Goal: Task Accomplishment & Management: Manage account settings

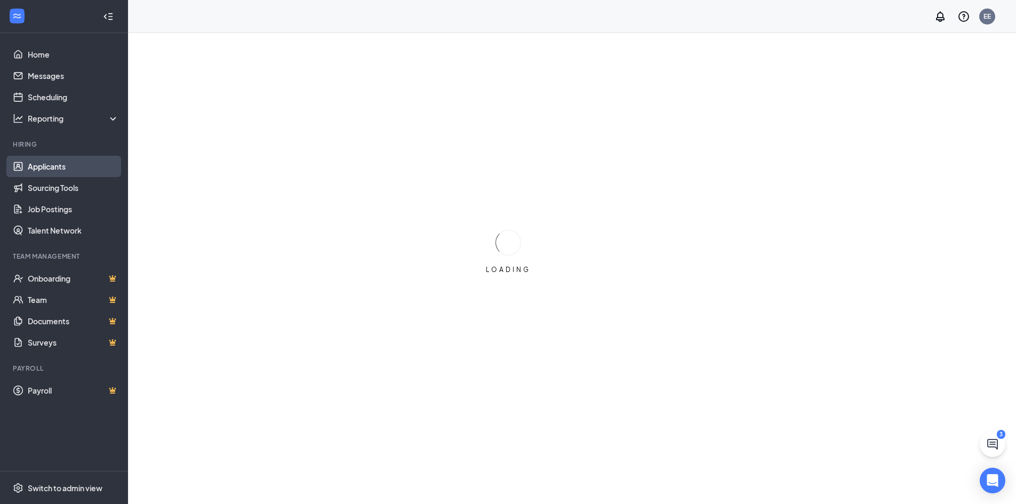
click at [42, 169] on link "Applicants" at bounding box center [73, 166] width 91 height 21
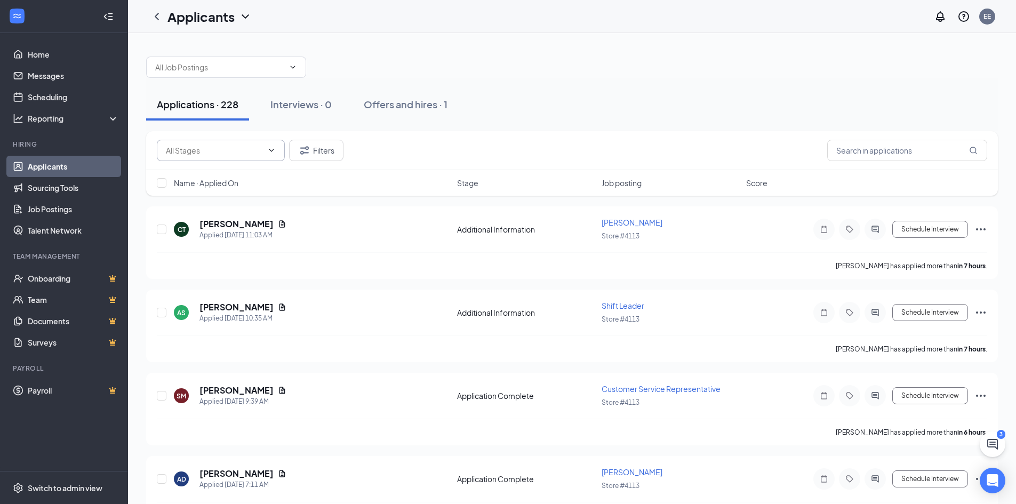
click at [259, 149] on input "text" at bounding box center [214, 150] width 97 height 12
click at [220, 204] on div "Application Complete (803)" at bounding box center [212, 200] width 95 height 12
type input "Application Complete (803)"
click at [621, 223] on span "Customer Service Representative" at bounding box center [660, 223] width 119 height 10
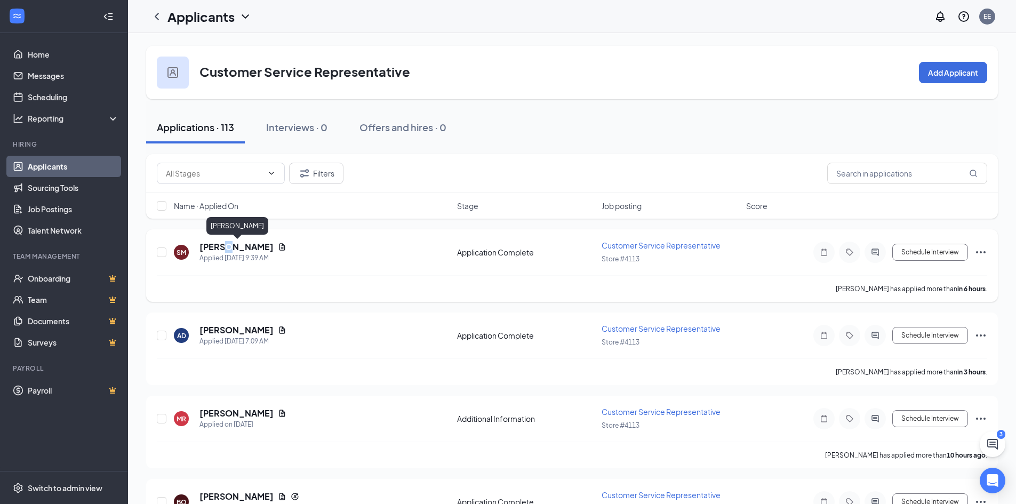
click at [222, 249] on h5 "[PERSON_NAME]" at bounding box center [236, 247] width 74 height 12
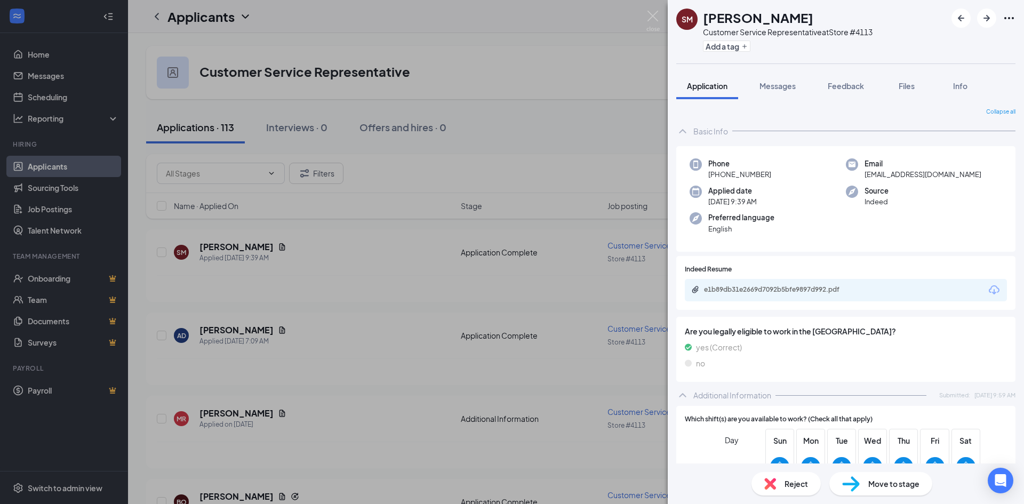
click at [329, 354] on div "SM Silvanna Mungaray Customer Service Representative at Store #4113 Add a tag A…" at bounding box center [512, 252] width 1024 height 504
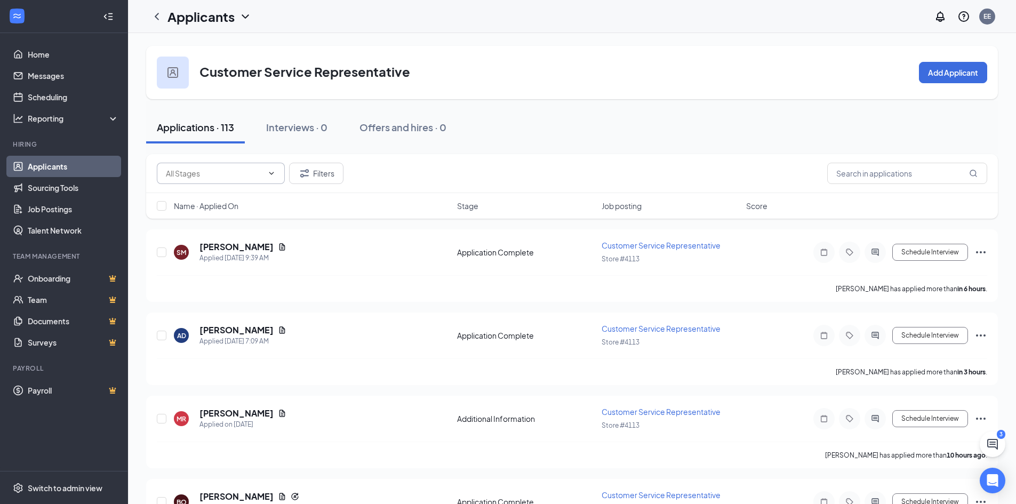
click at [271, 176] on icon "ChevronDown" at bounding box center [271, 173] width 9 height 9
click at [250, 224] on div "Application Complete (79)" at bounding box center [210, 223] width 91 height 12
type input "Application Complete (79)"
click at [306, 179] on icon "Filter" at bounding box center [304, 173] width 13 height 13
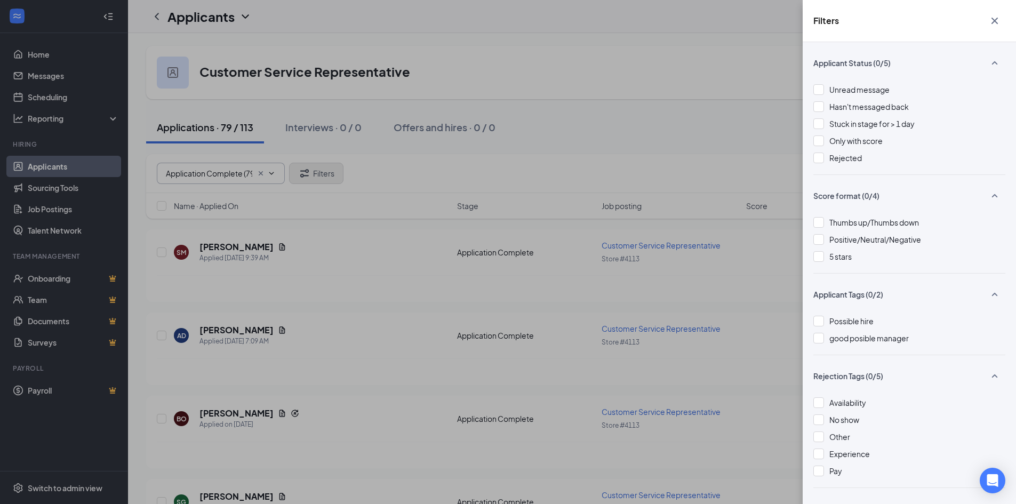
click at [306, 179] on div "Filters Applicant Status (0/5) Unread message Hasn't messaged back Stuck in sta…" at bounding box center [508, 252] width 1016 height 504
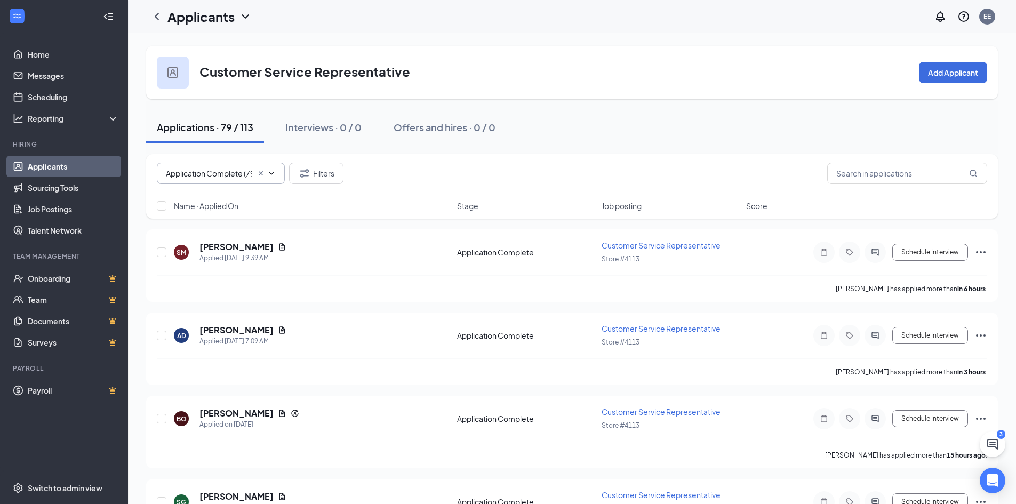
click at [273, 174] on icon "ChevronDown" at bounding box center [271, 173] width 9 height 9
click at [259, 174] on icon "Cross" at bounding box center [260, 173] width 9 height 9
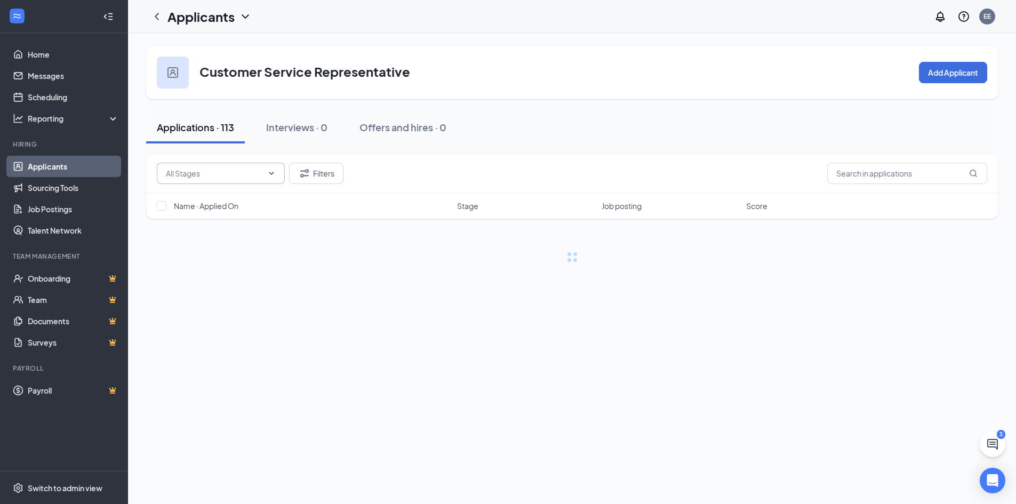
scroll to position [0, 0]
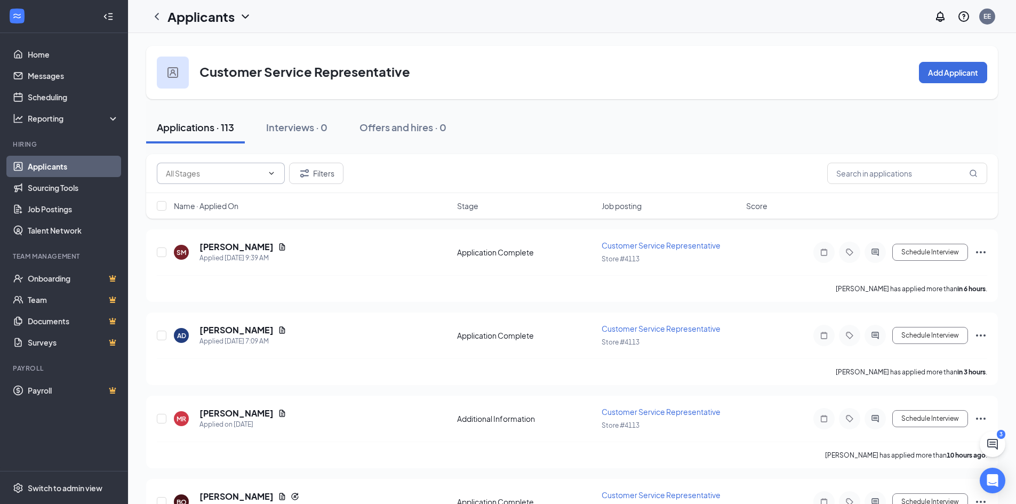
click at [271, 174] on icon "ChevronDown" at bounding box center [271, 173] width 9 height 9
click at [234, 222] on div "Application Complete (79)" at bounding box center [210, 223] width 91 height 12
type input "Application Complete (79)"
click at [617, 207] on span "Job posting" at bounding box center [621, 205] width 40 height 11
click at [618, 207] on span "Job posting" at bounding box center [621, 205] width 40 height 11
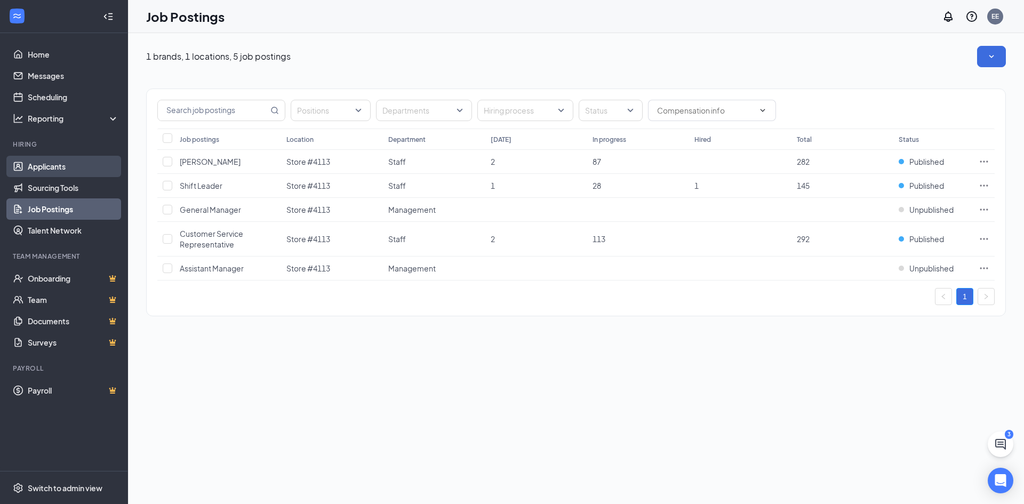
click at [82, 172] on link "Applicants" at bounding box center [73, 166] width 91 height 21
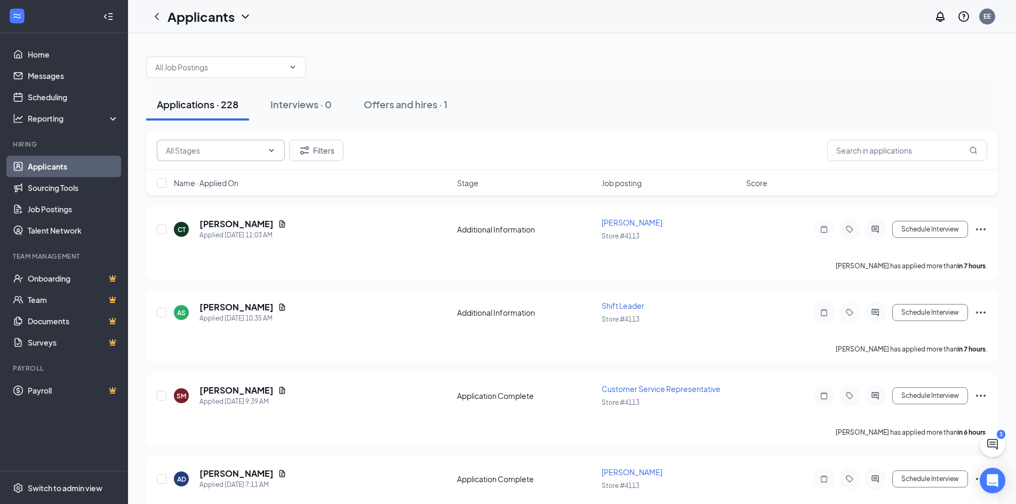
click at [268, 149] on icon "ChevronDown" at bounding box center [271, 150] width 9 height 9
click at [240, 199] on div "Application Complete (803)" at bounding box center [212, 200] width 95 height 12
type input "Application Complete (803)"
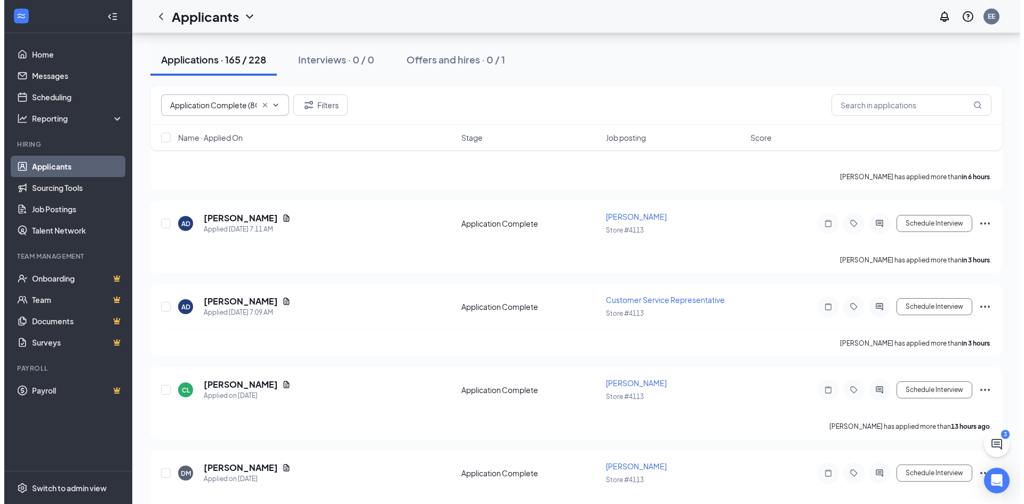
scroll to position [160, 0]
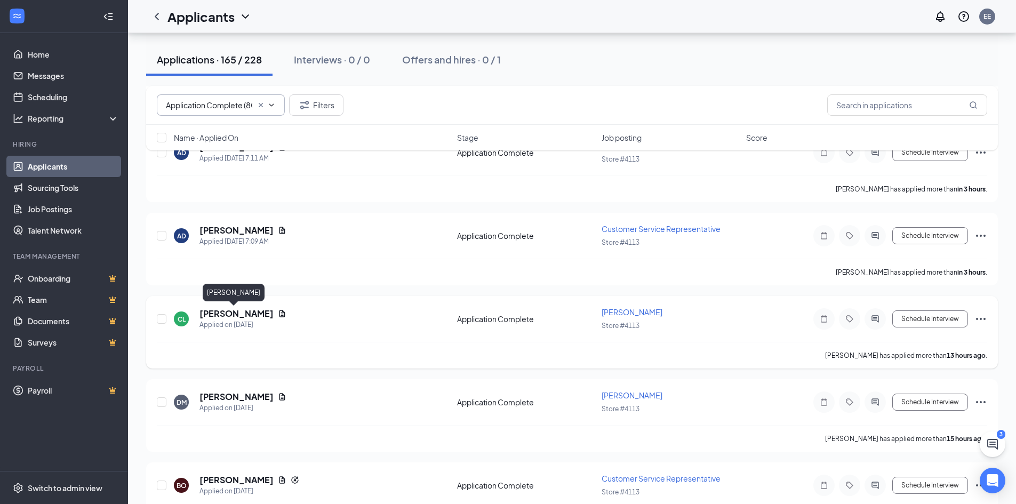
click at [239, 312] on h5 "[PERSON_NAME]" at bounding box center [236, 314] width 74 height 12
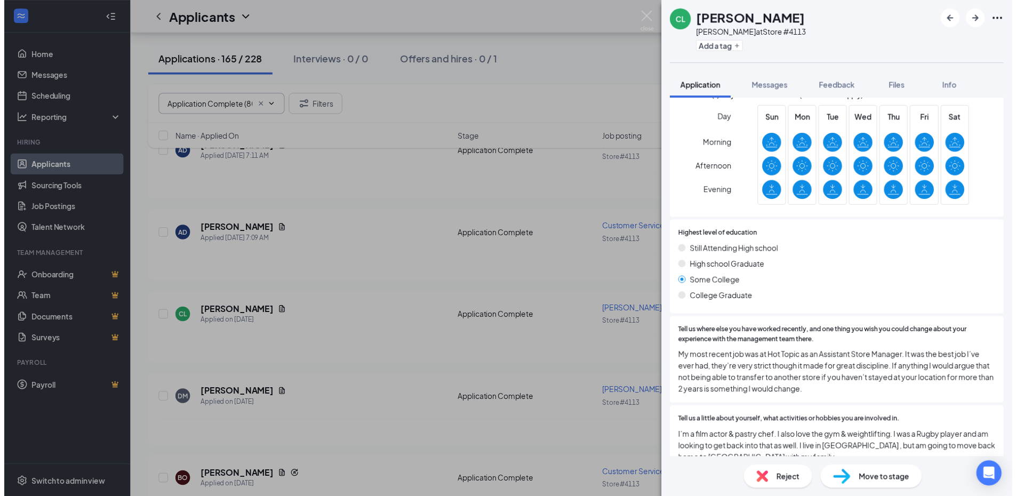
scroll to position [369, 0]
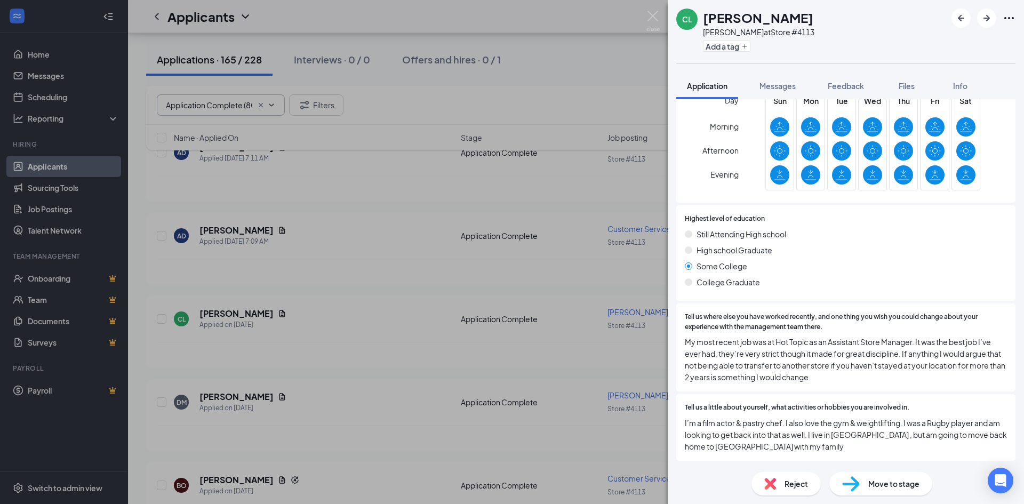
click at [388, 340] on div "CL [PERSON_NAME] [PERSON_NAME] at Store #4113 Add a tag Application Messages Fe…" at bounding box center [512, 252] width 1024 height 504
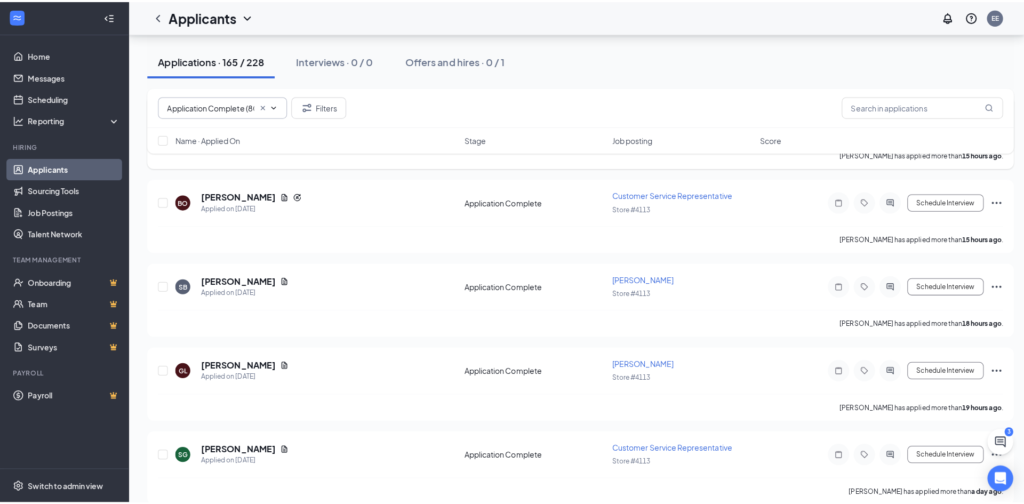
scroll to position [480, 0]
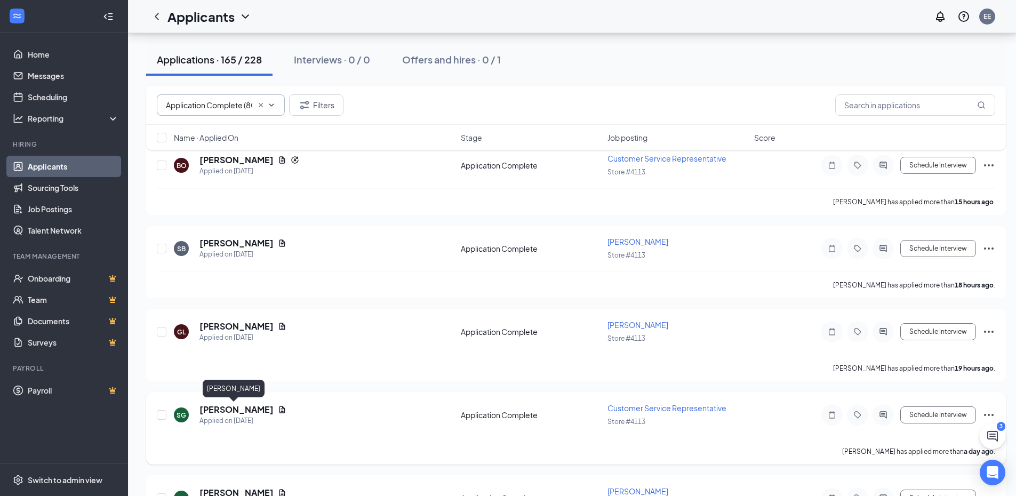
click at [212, 410] on h5 "[PERSON_NAME]" at bounding box center [236, 410] width 74 height 12
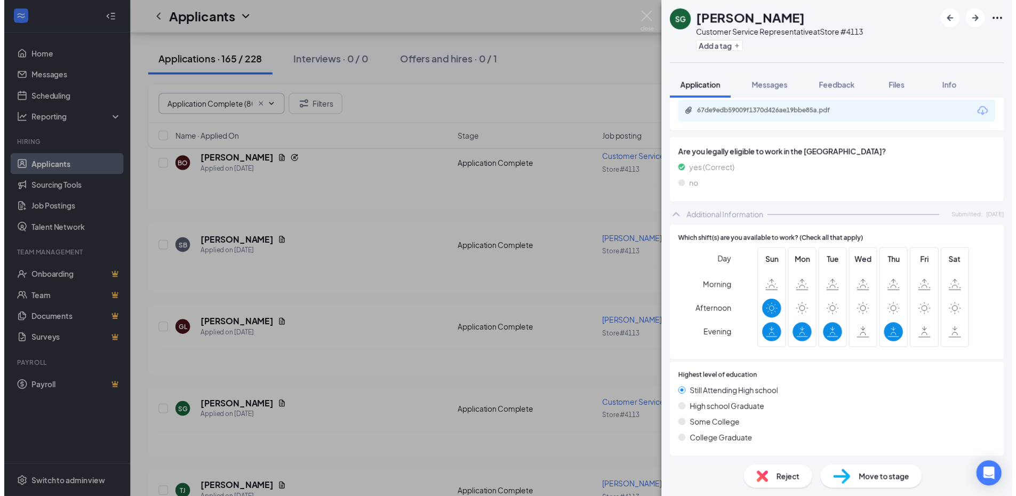
scroll to position [267, 0]
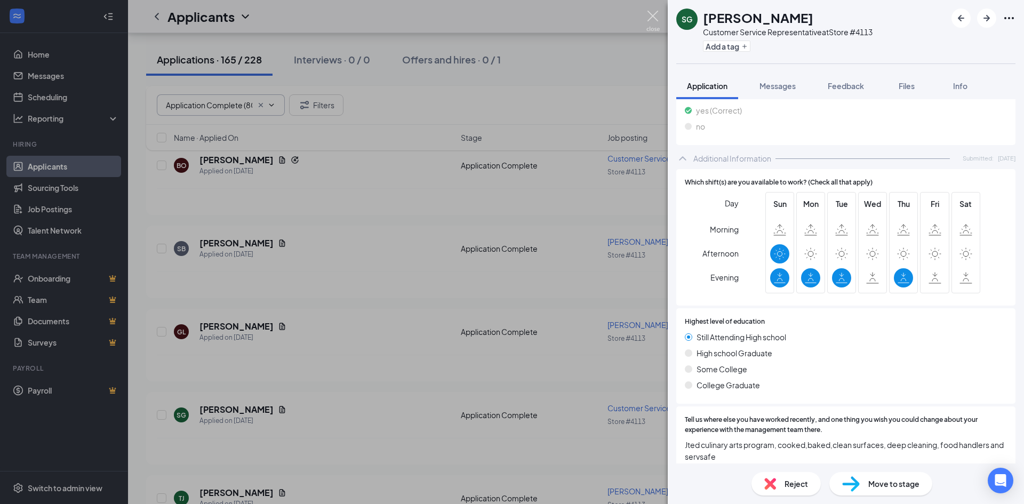
click at [652, 15] on img at bounding box center [652, 21] width 13 height 21
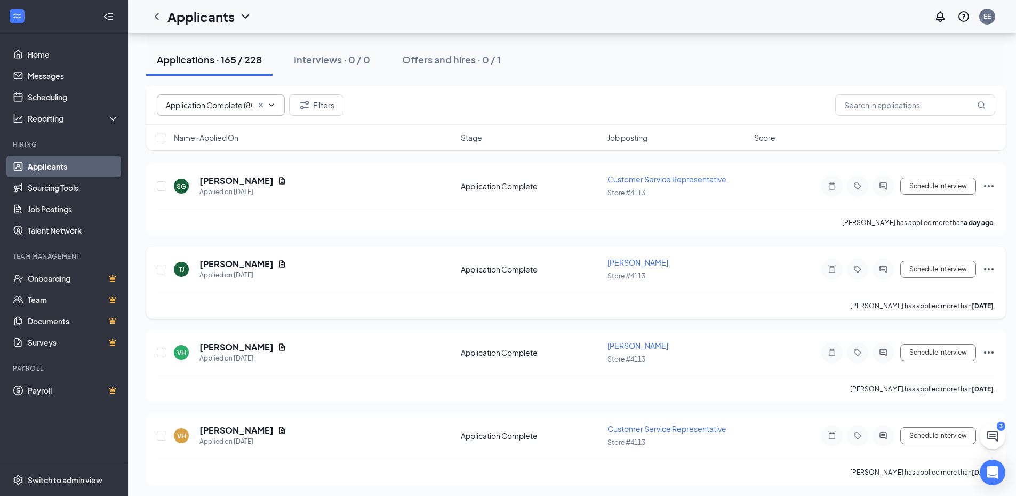
scroll to position [746, 0]
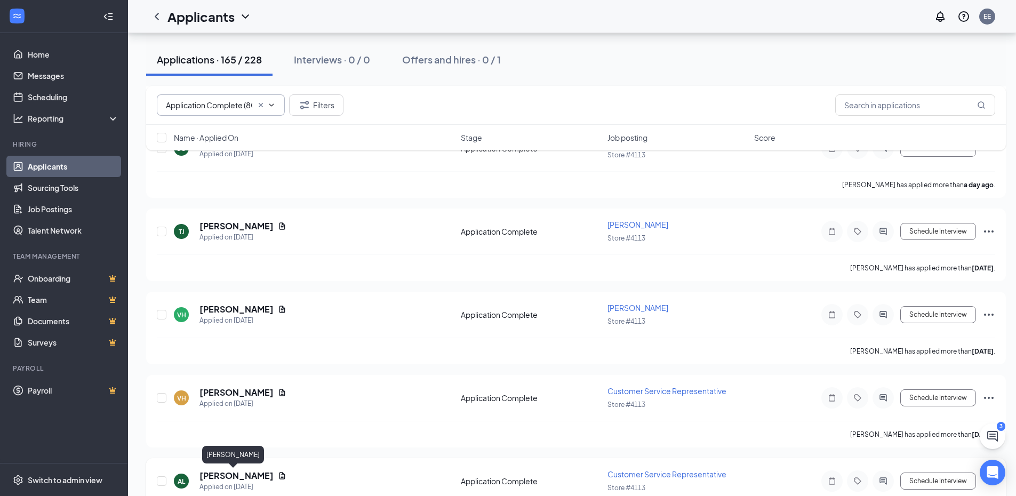
click at [224, 477] on h5 "[PERSON_NAME]" at bounding box center [236, 476] width 74 height 12
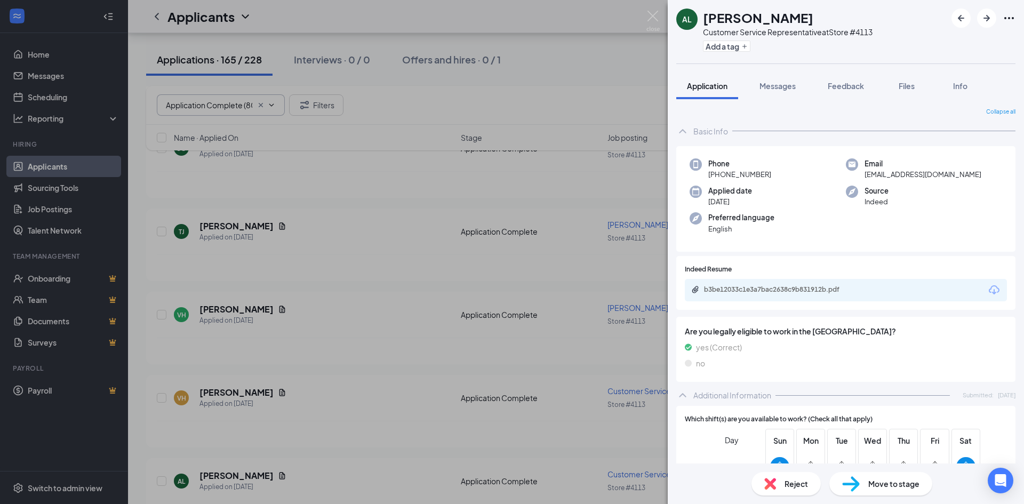
click at [344, 303] on div "AL [PERSON_NAME] Customer Service Representative at Store #4113 Add a tag Appli…" at bounding box center [512, 252] width 1024 height 504
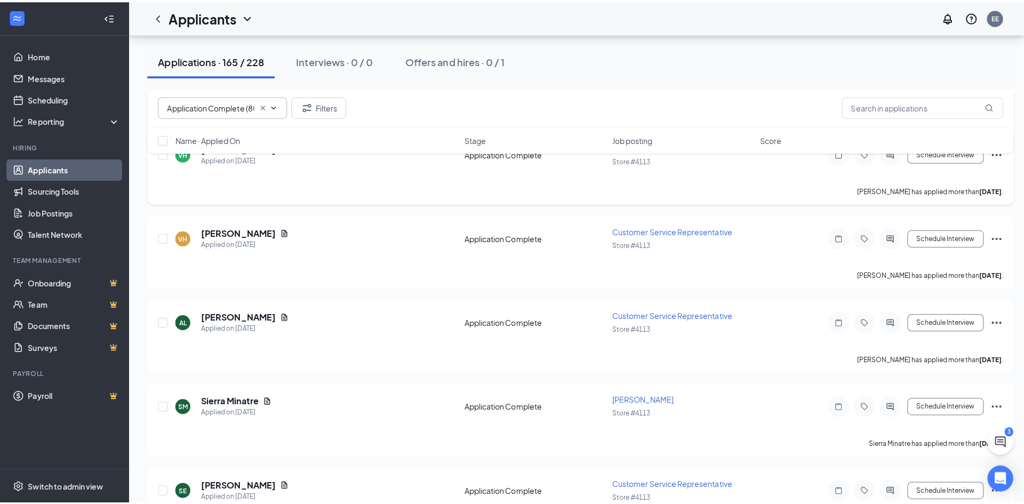
scroll to position [960, 0]
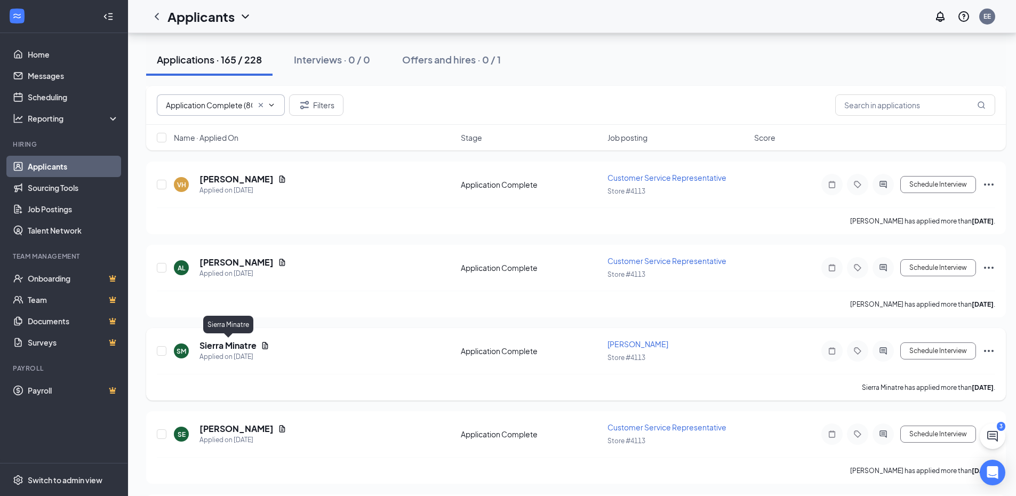
click at [241, 344] on h5 "Sierra Minatre" at bounding box center [227, 346] width 57 height 12
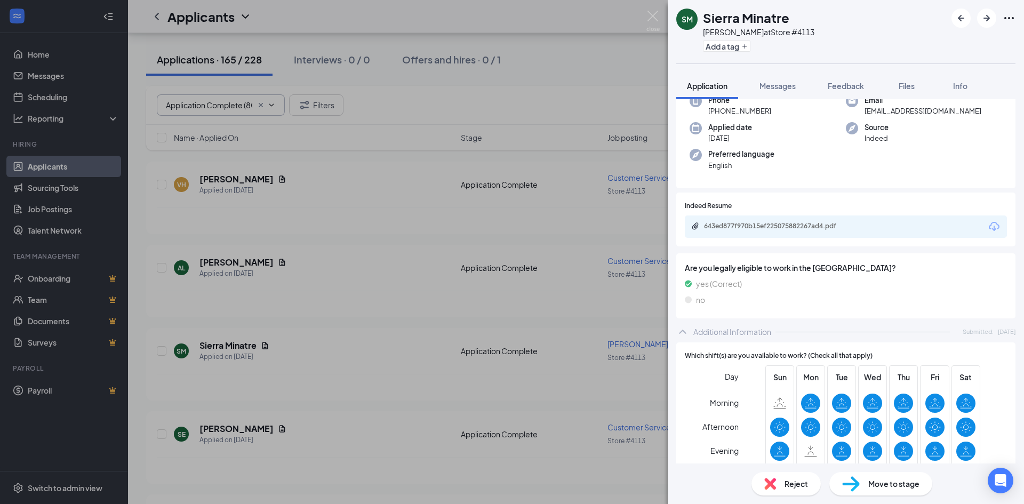
scroll to position [61, 0]
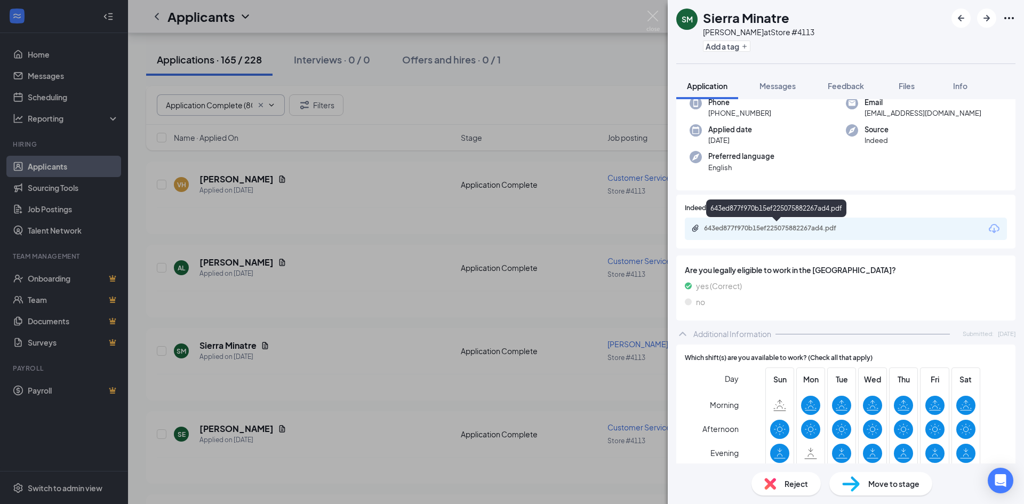
click at [763, 231] on div "643ed877f970b15ef225075882267ad4.pdf" at bounding box center [778, 228] width 149 height 9
click at [362, 326] on div "[PERSON_NAME] [PERSON_NAME] [PERSON_NAME] at Store #4113 Add a tag Application …" at bounding box center [512, 252] width 1024 height 504
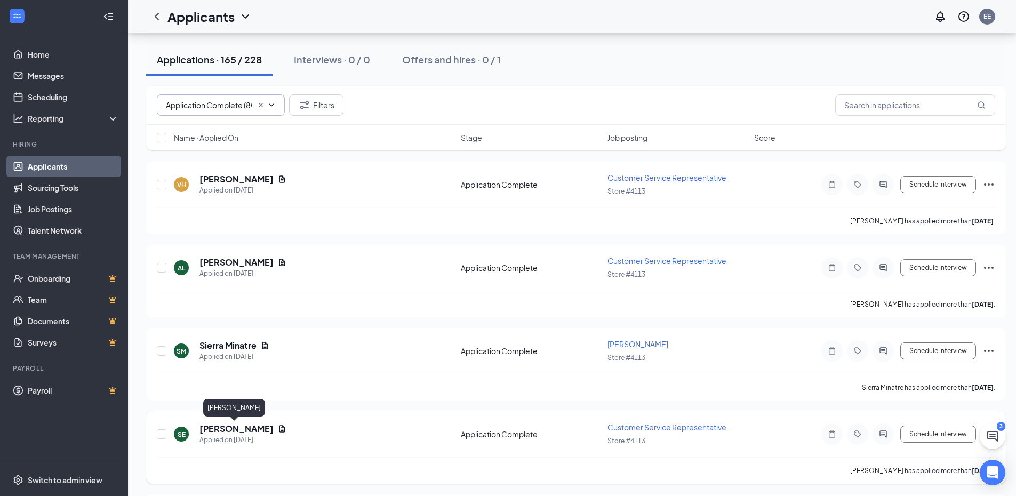
click at [214, 429] on h5 "[PERSON_NAME]" at bounding box center [236, 429] width 74 height 12
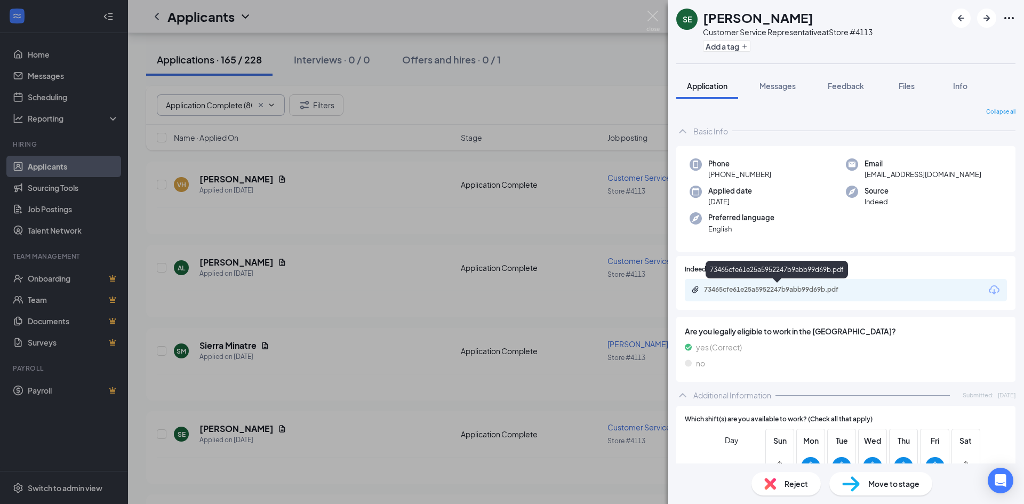
click at [763, 287] on div "73465cfe61e25a5952247b9abb99d69b.pdf" at bounding box center [778, 289] width 149 height 9
click at [359, 279] on div "SE [PERSON_NAME] Customer Service Representative at Store #4113 Add a tag Appli…" at bounding box center [512, 252] width 1024 height 504
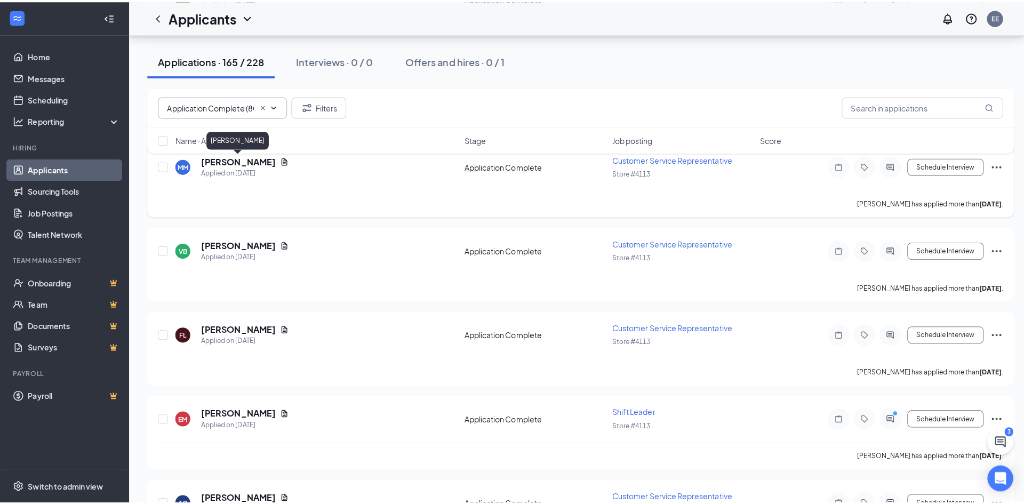
scroll to position [1333, 0]
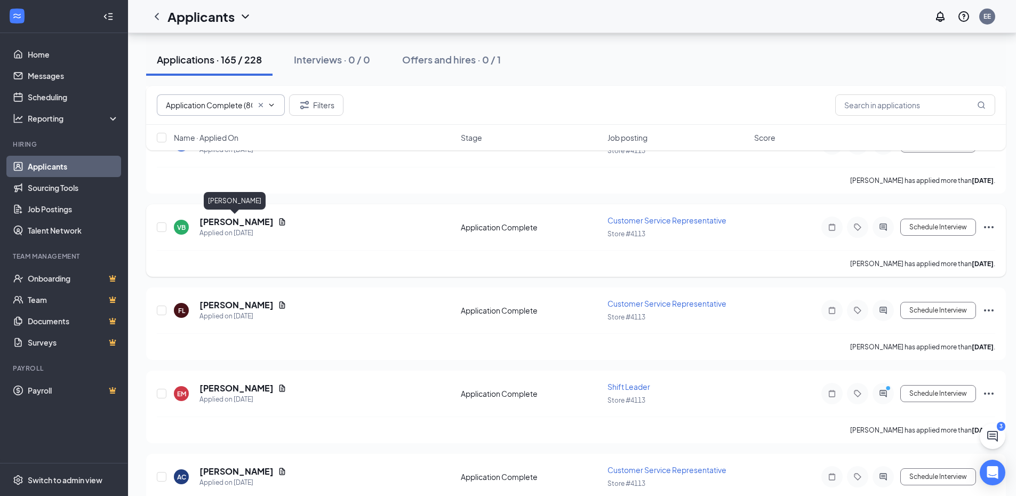
click at [224, 222] on h5 "[PERSON_NAME]" at bounding box center [236, 222] width 74 height 12
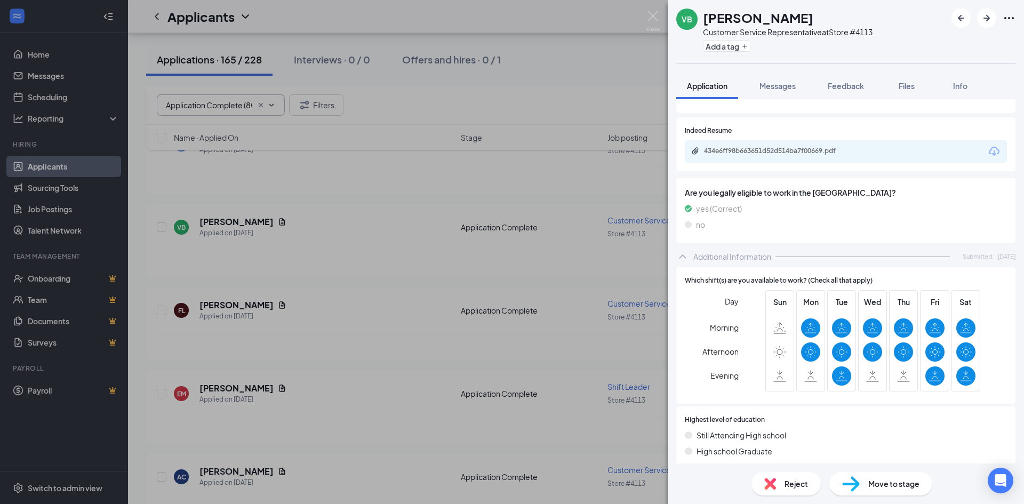
scroll to position [160, 0]
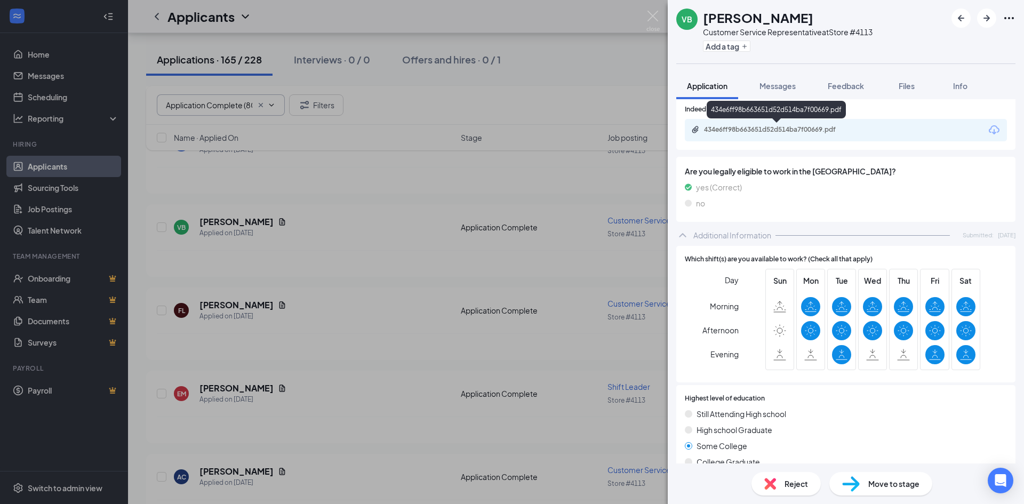
click at [796, 130] on div "434e6ff98b663651d52d514ba7f00669.pdf" at bounding box center [778, 129] width 149 height 9
